Goal: Information Seeking & Learning: Compare options

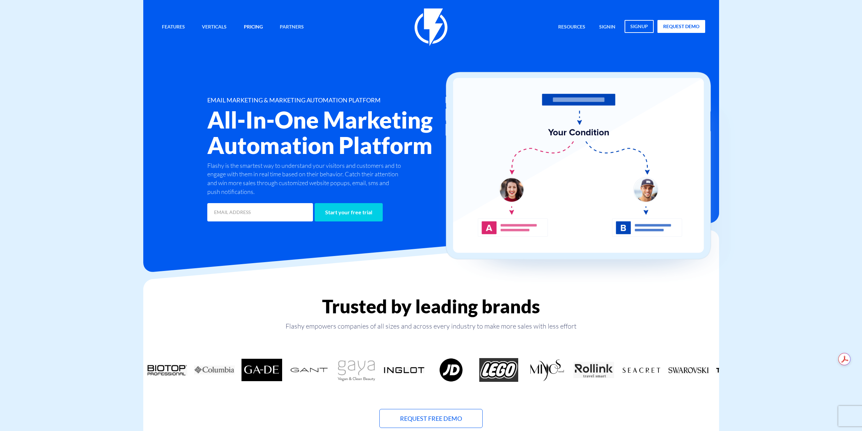
click at [253, 26] on link "Pricing" at bounding box center [253, 27] width 29 height 15
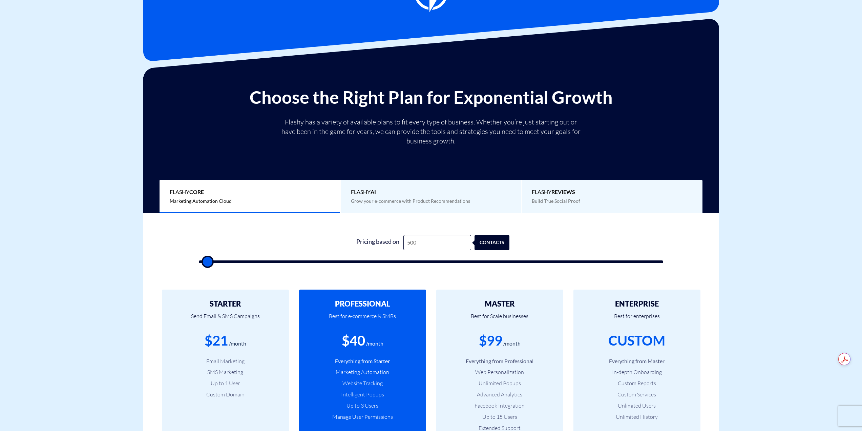
scroll to position [68, 0]
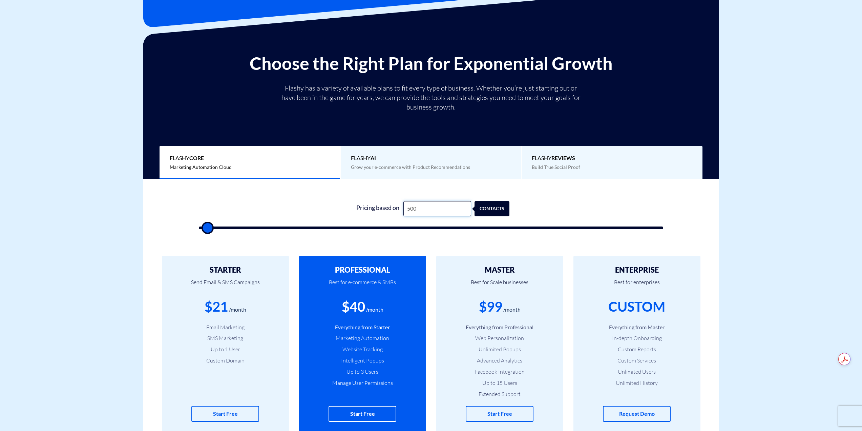
click at [428, 208] on input "500" at bounding box center [438, 208] width 68 height 15
click at [438, 189] on div "1 Pricing based on 500 contacts" at bounding box center [431, 213] width 478 height 58
click at [429, 214] on input "500" at bounding box center [438, 208] width 68 height 15
click at [355, 205] on div "Pricing based on" at bounding box center [378, 208] width 51 height 15
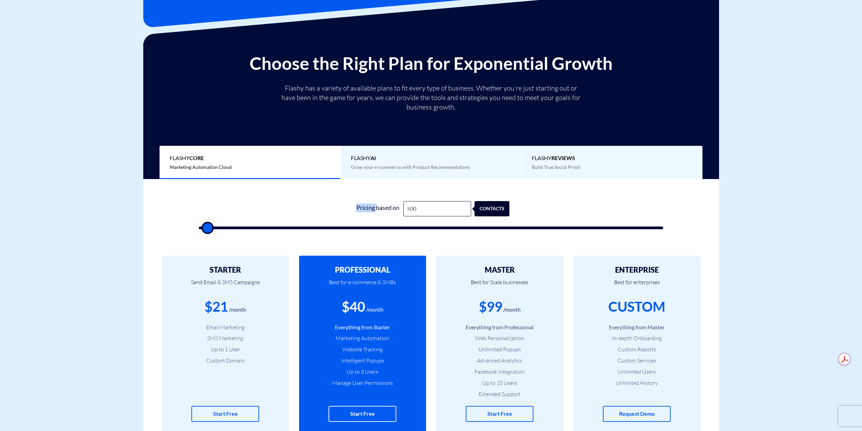
click at [355, 205] on div "Pricing based on" at bounding box center [378, 208] width 51 height 15
click at [389, 202] on div "Pricing based on" at bounding box center [378, 208] width 51 height 15
click at [398, 206] on div "Pricing based on" at bounding box center [378, 208] width 51 height 15
click at [422, 211] on input "500" at bounding box center [438, 208] width 68 height 15
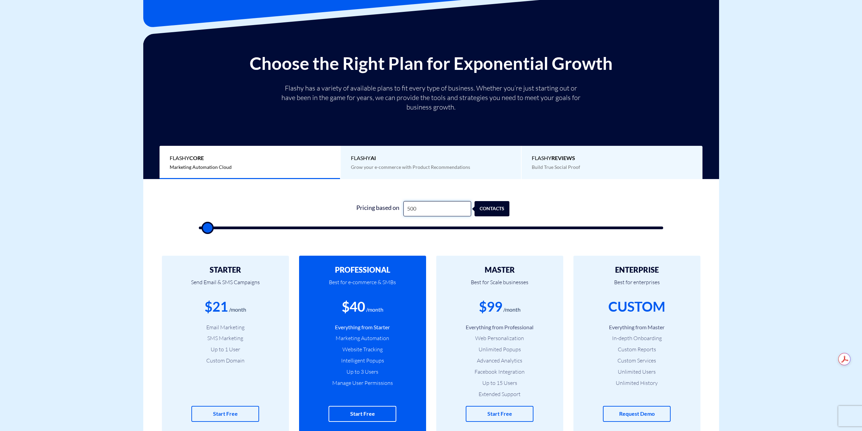
click at [422, 211] on input "500" at bounding box center [438, 208] width 68 height 15
click at [452, 208] on input "500" at bounding box center [438, 208] width 68 height 15
type input "5"
type input "500"
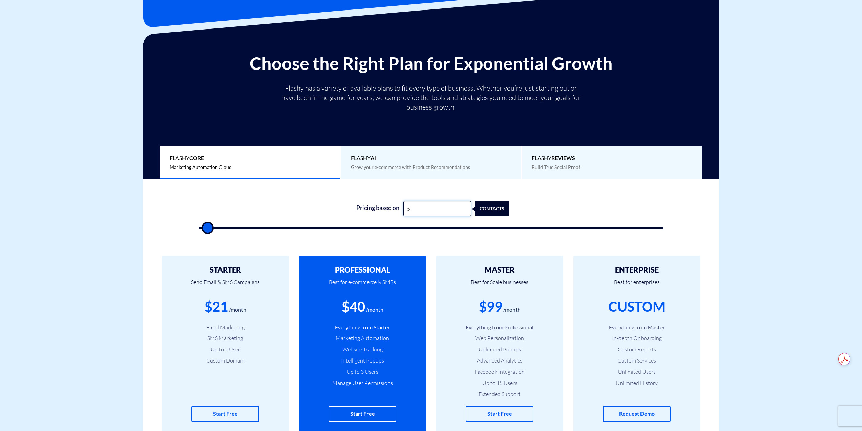
type input "55"
type input "500"
type input "550"
type input "500"
type input "5,500"
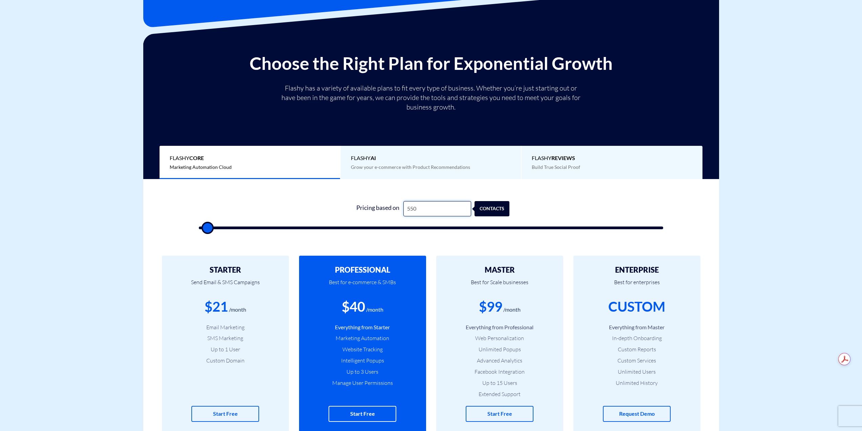
type input "5500"
type input "55,000"
type input "55000"
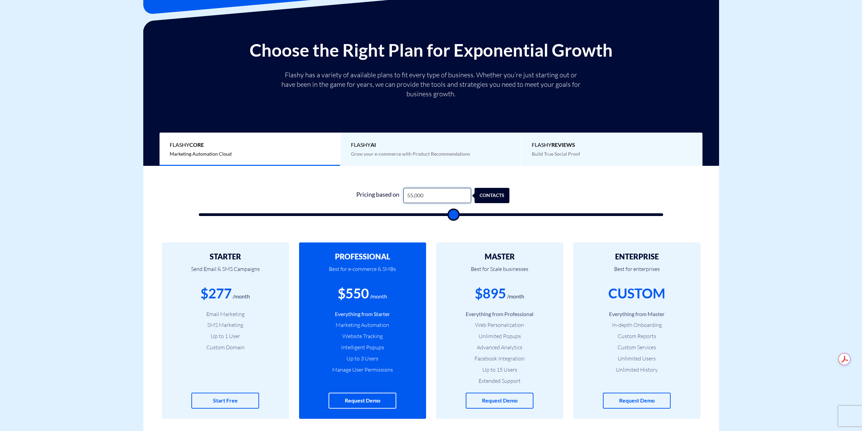
scroll to position [102, 0]
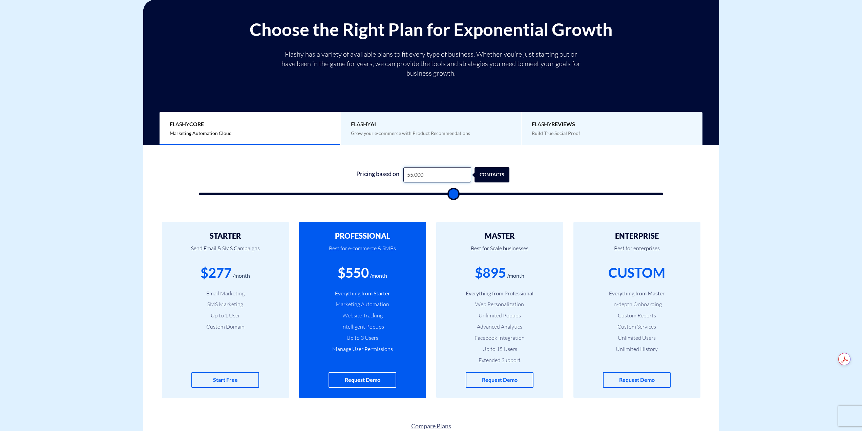
type input "55,000"
click at [375, 274] on div "/month" at bounding box center [378, 276] width 17 height 8
drag, startPoint x: 380, startPoint y: 272, endPoint x: 407, endPoint y: 272, distance: 27.1
click at [380, 272] on div "/month" at bounding box center [378, 276] width 17 height 8
drag, startPoint x: 407, startPoint y: 272, endPoint x: 330, endPoint y: 277, distance: 77.4
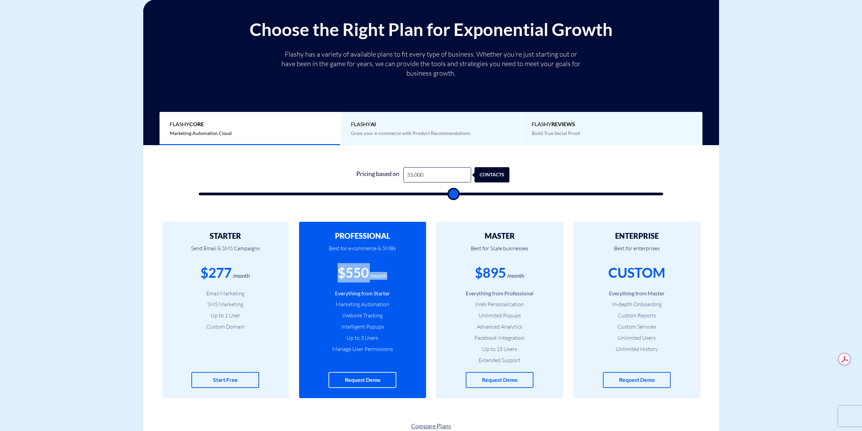
click at [330, 277] on div "$550 /month" at bounding box center [362, 272] width 107 height 19
click at [330, 276] on div "$550 /month" at bounding box center [362, 272] width 107 height 19
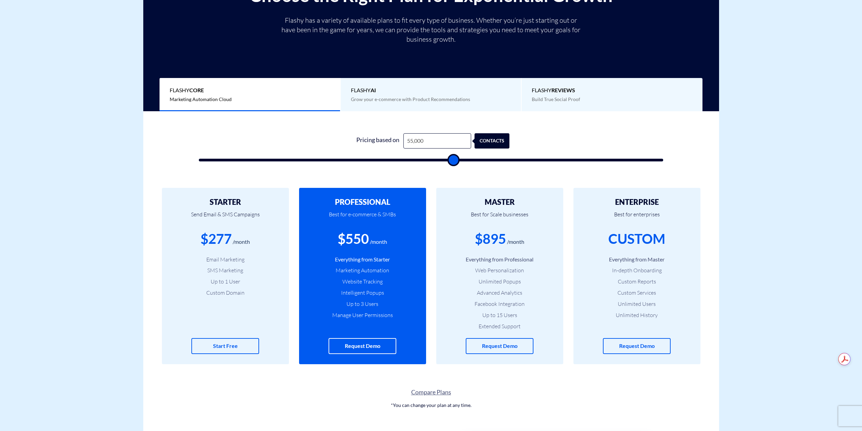
click at [431, 163] on div "0 Pricing based on 55,000 contacts" at bounding box center [431, 145] width 478 height 58
drag, startPoint x: 198, startPoint y: 193, endPoint x: 249, endPoint y: 296, distance: 115.5
click at [249, 296] on div "STARTER Send Email & SMS Campaigns $277 /month Email Marketing SMS Marketing Up…" at bounding box center [225, 276] width 127 height 176
click at [249, 296] on li "Custom Domain" at bounding box center [225, 293] width 107 height 8
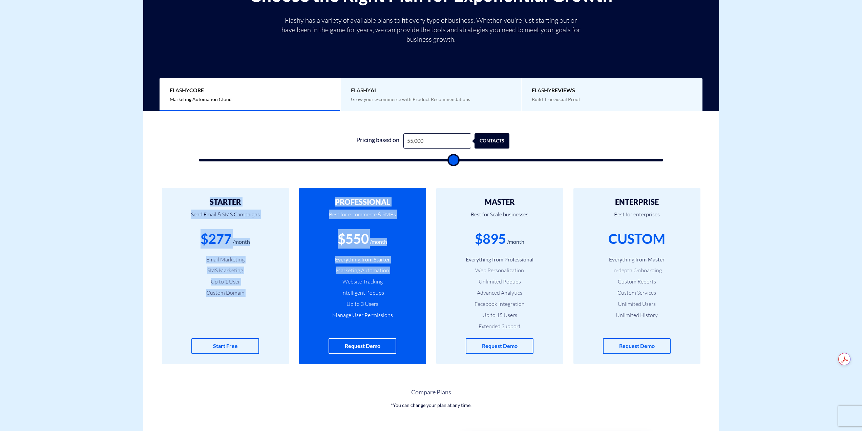
drag, startPoint x: 203, startPoint y: 196, endPoint x: 347, endPoint y: 284, distance: 168.8
click at [347, 284] on div "STARTER Send Email & SMS Campaigns $277 /month Email Marketing SMS Marketing Up…" at bounding box center [431, 275] width 576 height 203
click at [347, 284] on li "Website Tracking" at bounding box center [362, 282] width 107 height 8
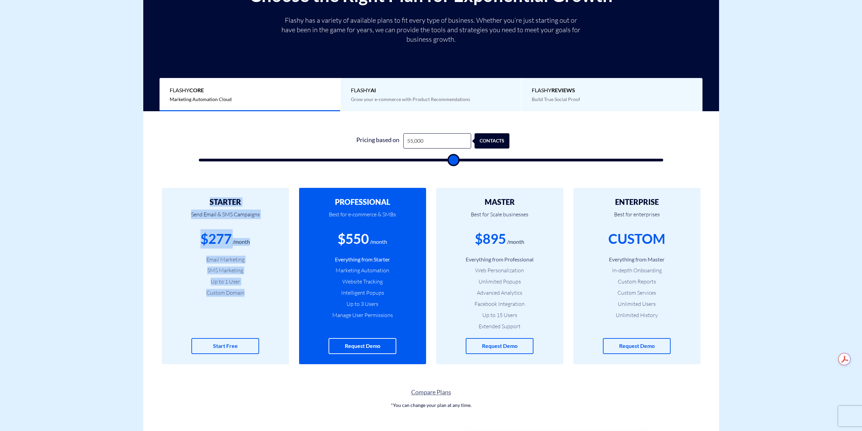
drag, startPoint x: 208, startPoint y: 196, endPoint x: 254, endPoint y: 296, distance: 110.4
click at [254, 296] on div "STARTER Send Email & SMS Campaigns $277 /month Email Marketing SMS Marketing Up…" at bounding box center [225, 276] width 127 height 176
click at [254, 296] on li "Custom Domain" at bounding box center [225, 293] width 107 height 8
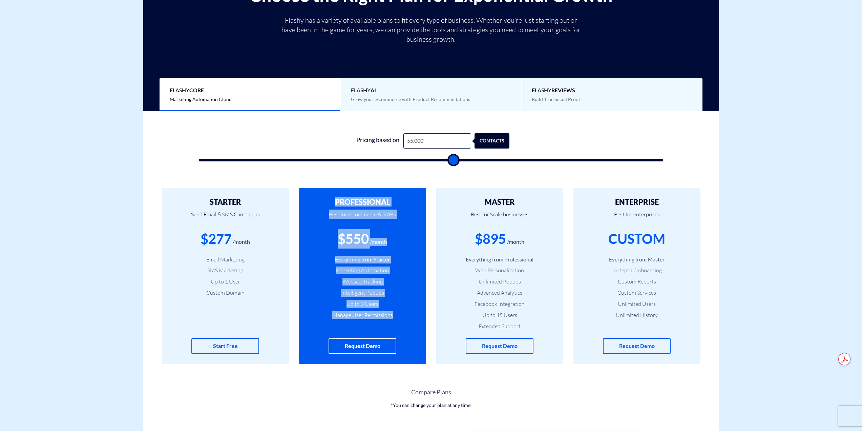
drag, startPoint x: 329, startPoint y: 199, endPoint x: 401, endPoint y: 318, distance: 138.6
click at [401, 318] on div "PROFESSIONAL Best for e-commerce & SMBs $550 /month Everything from Starter Mar…" at bounding box center [362, 276] width 127 height 176
click at [401, 318] on li "Manage User Permissions" at bounding box center [362, 315] width 107 height 8
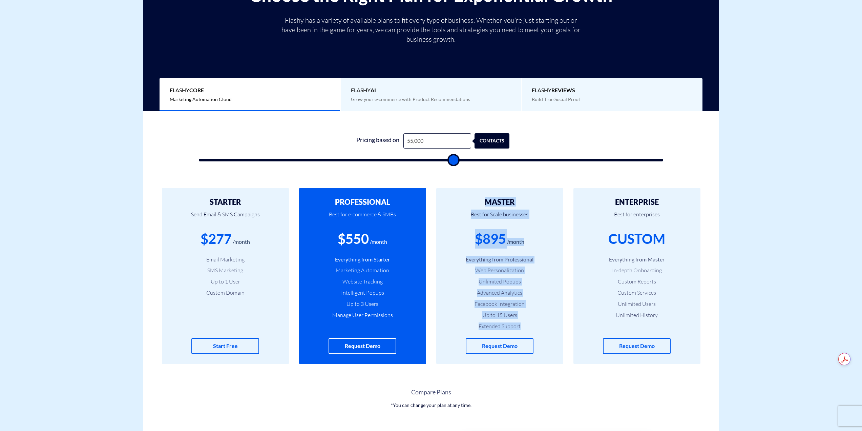
drag, startPoint x: 470, startPoint y: 195, endPoint x: 543, endPoint y: 325, distance: 148.7
click at [543, 325] on div "MASTER Best for Scale businesses $895 /month Everything from Professional Web P…" at bounding box center [499, 276] width 127 height 176
click at [543, 325] on li "Extended Support" at bounding box center [500, 326] width 107 height 8
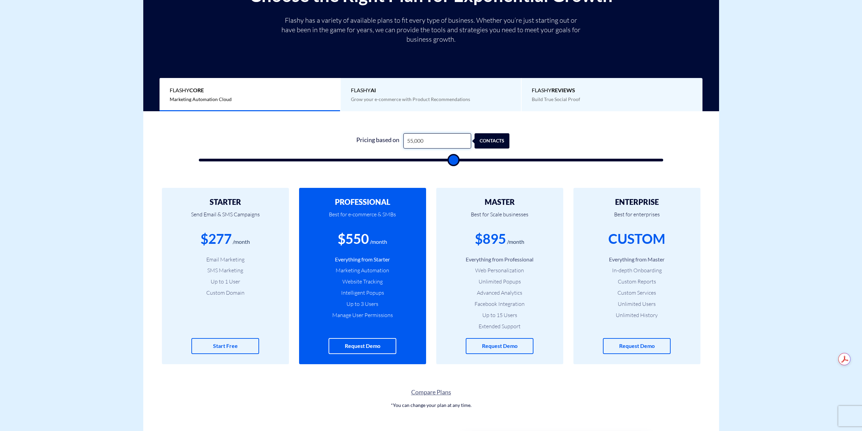
click at [412, 138] on input "55,000" at bounding box center [438, 140] width 68 height 15
click at [382, 140] on div "Pricing based on" at bounding box center [378, 140] width 51 height 15
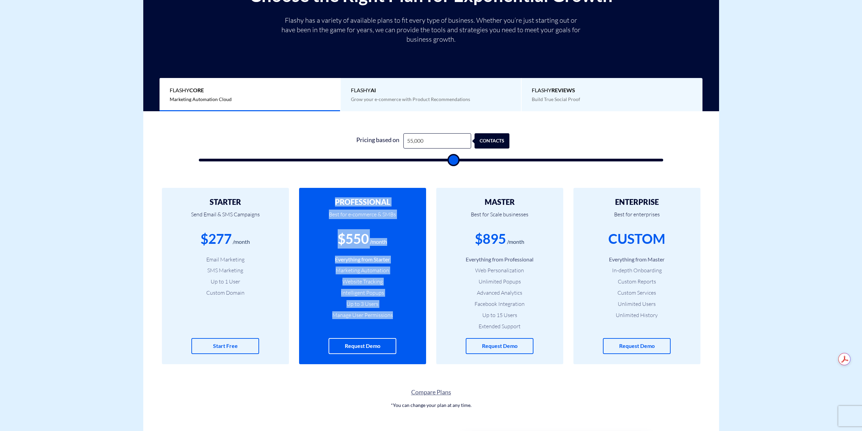
drag, startPoint x: 331, startPoint y: 197, endPoint x: 396, endPoint y: 324, distance: 143.1
click at [395, 325] on div "PROFESSIONAL Best for e-commerce & SMBs $550 /month Everything from Starter Mar…" at bounding box center [362, 276] width 127 height 176
click at [399, 322] on div "PROFESSIONAL Best for e-commerce & SMBs $550 /month Everything from Starter Mar…" at bounding box center [362, 276] width 127 height 176
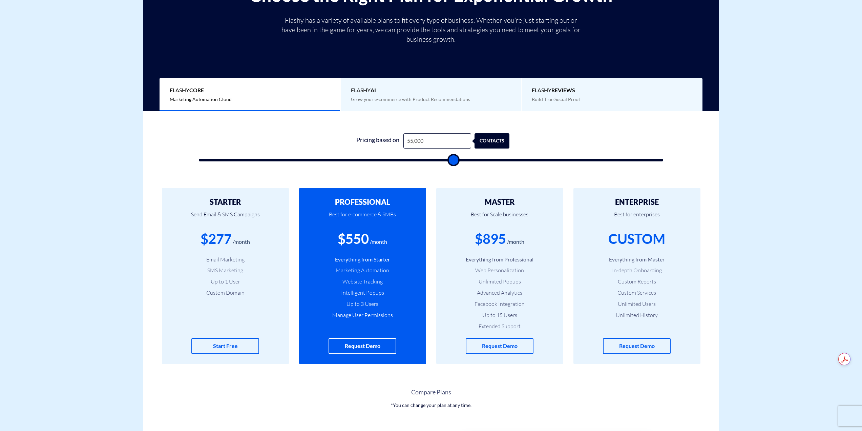
click at [427, 129] on div "0 Pricing based on 55,000 contacts" at bounding box center [431, 145] width 478 height 58
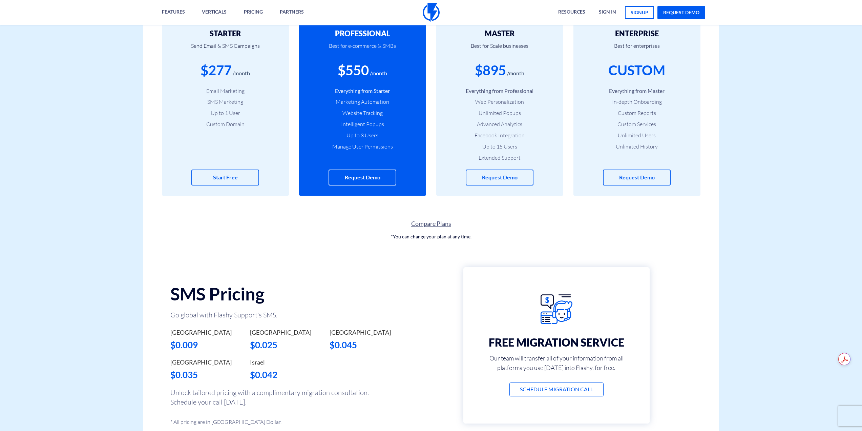
scroll to position [271, 0]
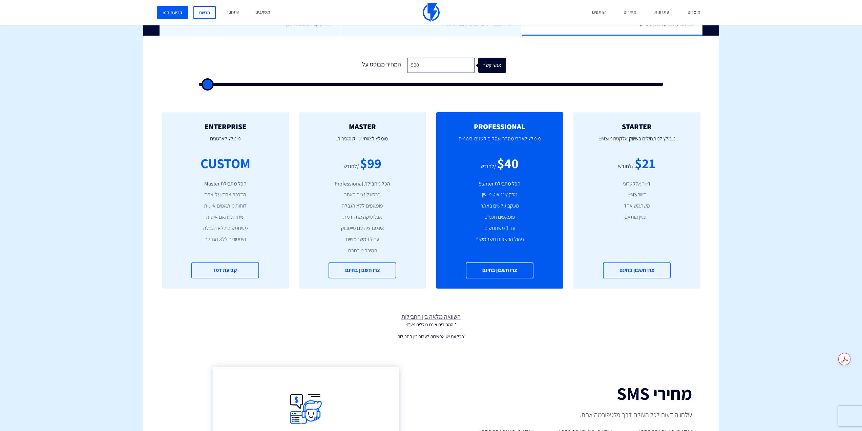
scroll to position [203, 0]
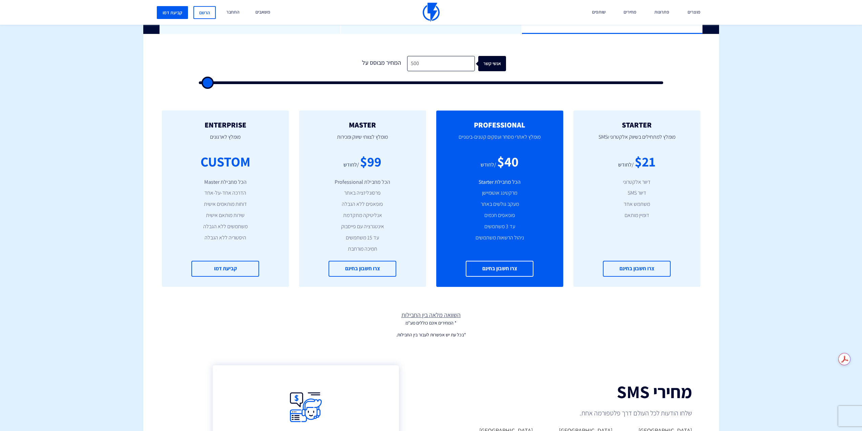
click at [437, 316] on link "השוואה מלאה בין החבילות" at bounding box center [431, 314] width 576 height 9
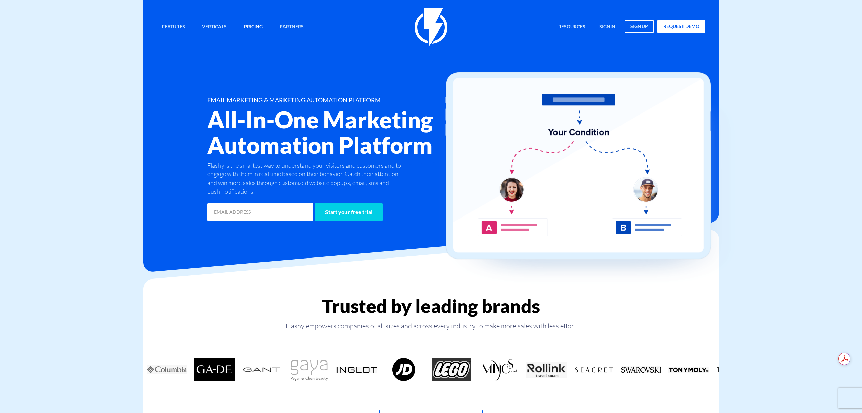
click at [251, 27] on link "Pricing" at bounding box center [253, 27] width 29 height 15
